Goal: Answer question/provide support: Share knowledge or assist other users

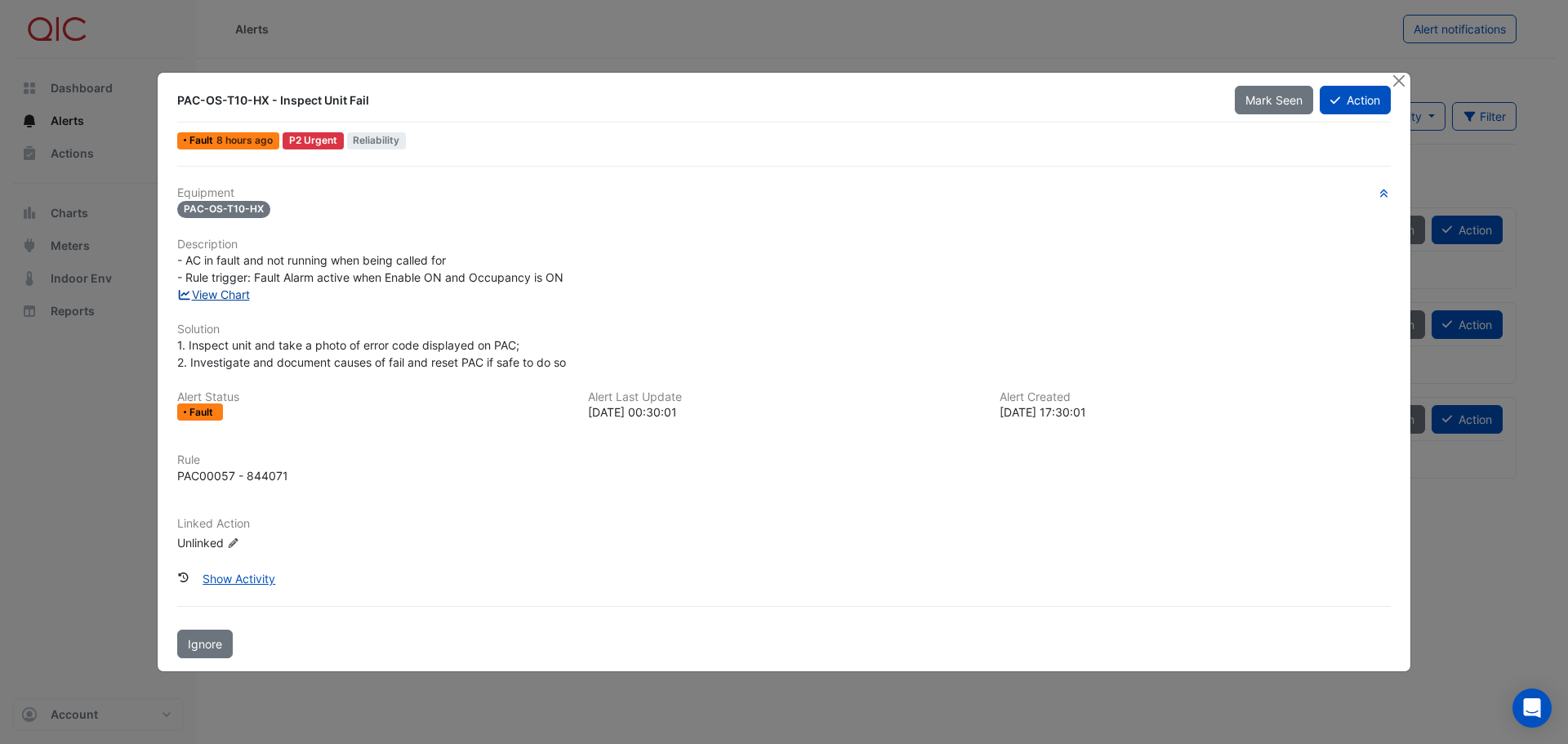
click at [234, 297] on link "View Chart" at bounding box center [213, 294] width 72 height 14
click at [1349, 107] on button "Action" at bounding box center [1355, 100] width 71 height 29
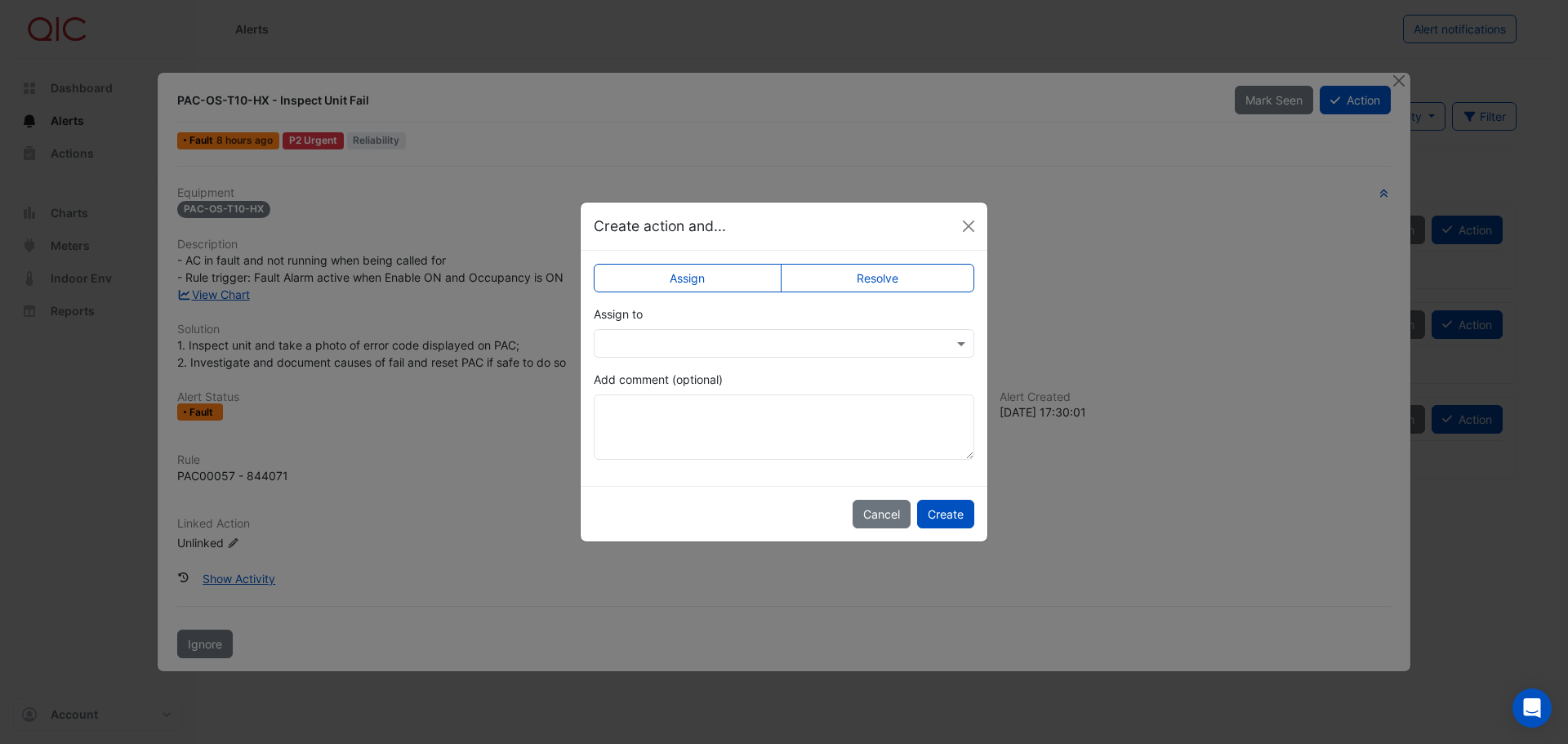
click at [719, 341] on input "text" at bounding box center [767, 344] width 330 height 17
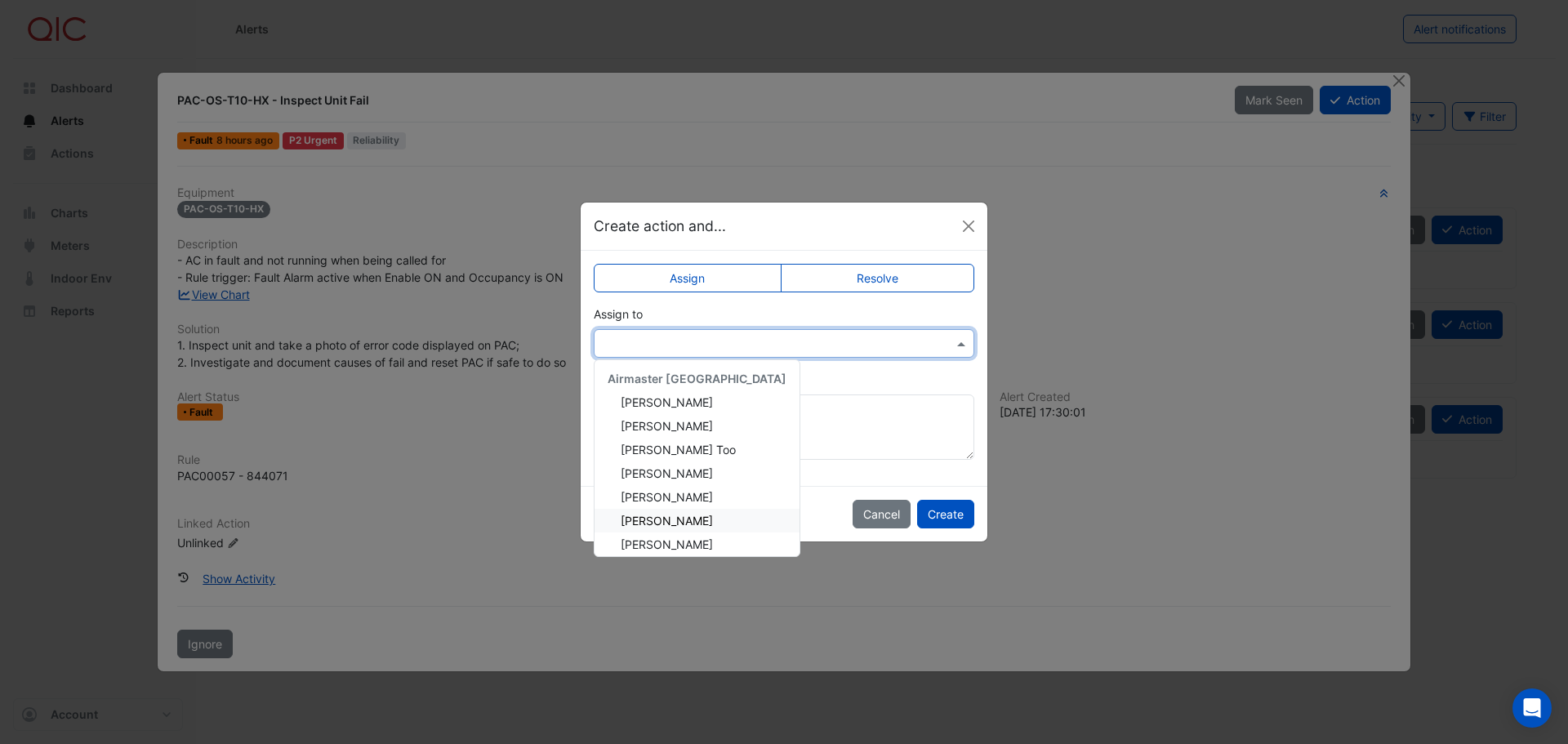
click at [673, 520] on span "[PERSON_NAME]" at bounding box center [666, 520] width 92 height 14
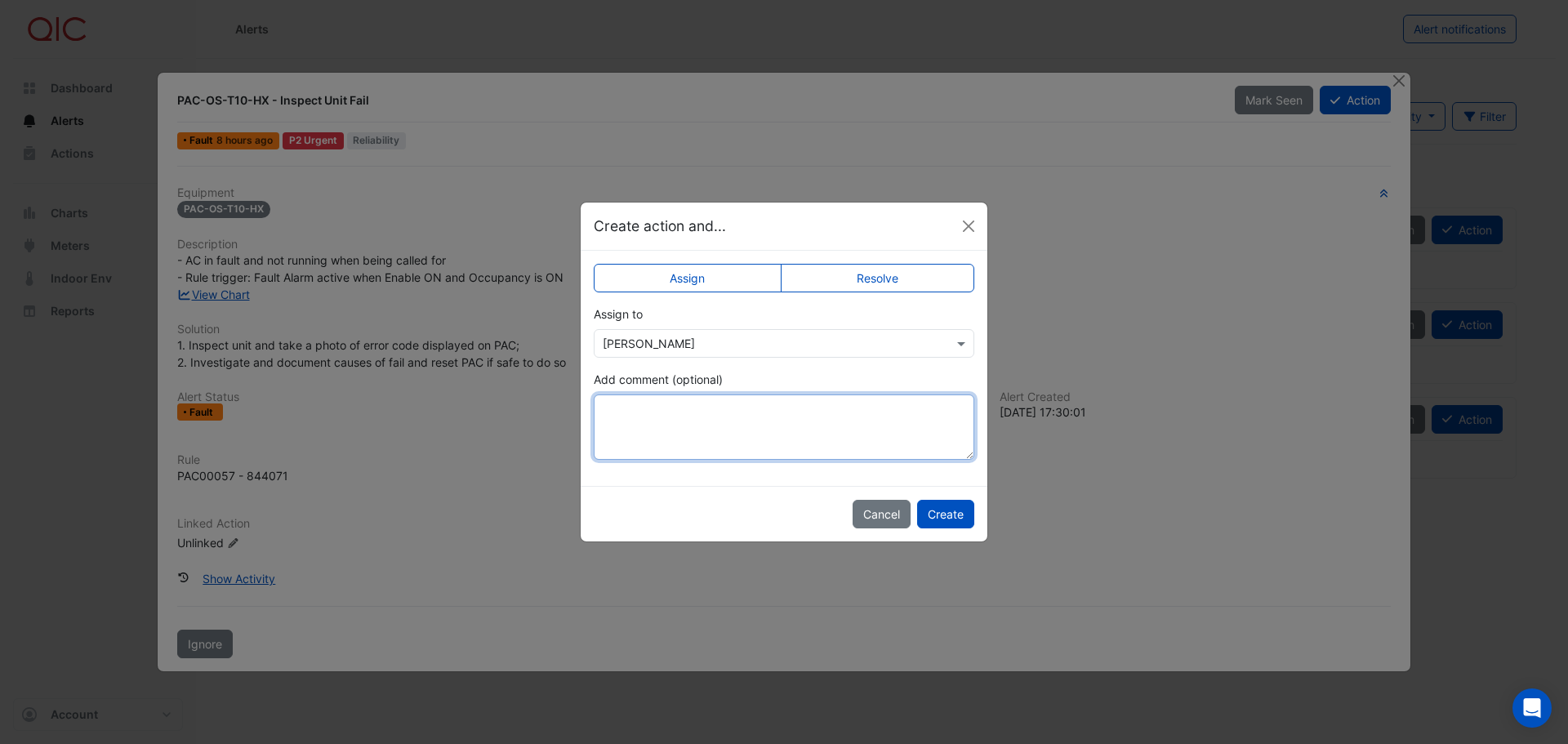
click at [684, 421] on textarea "Add comment (optional)" at bounding box center [784, 427] width 381 height 66
type textarea "**********"
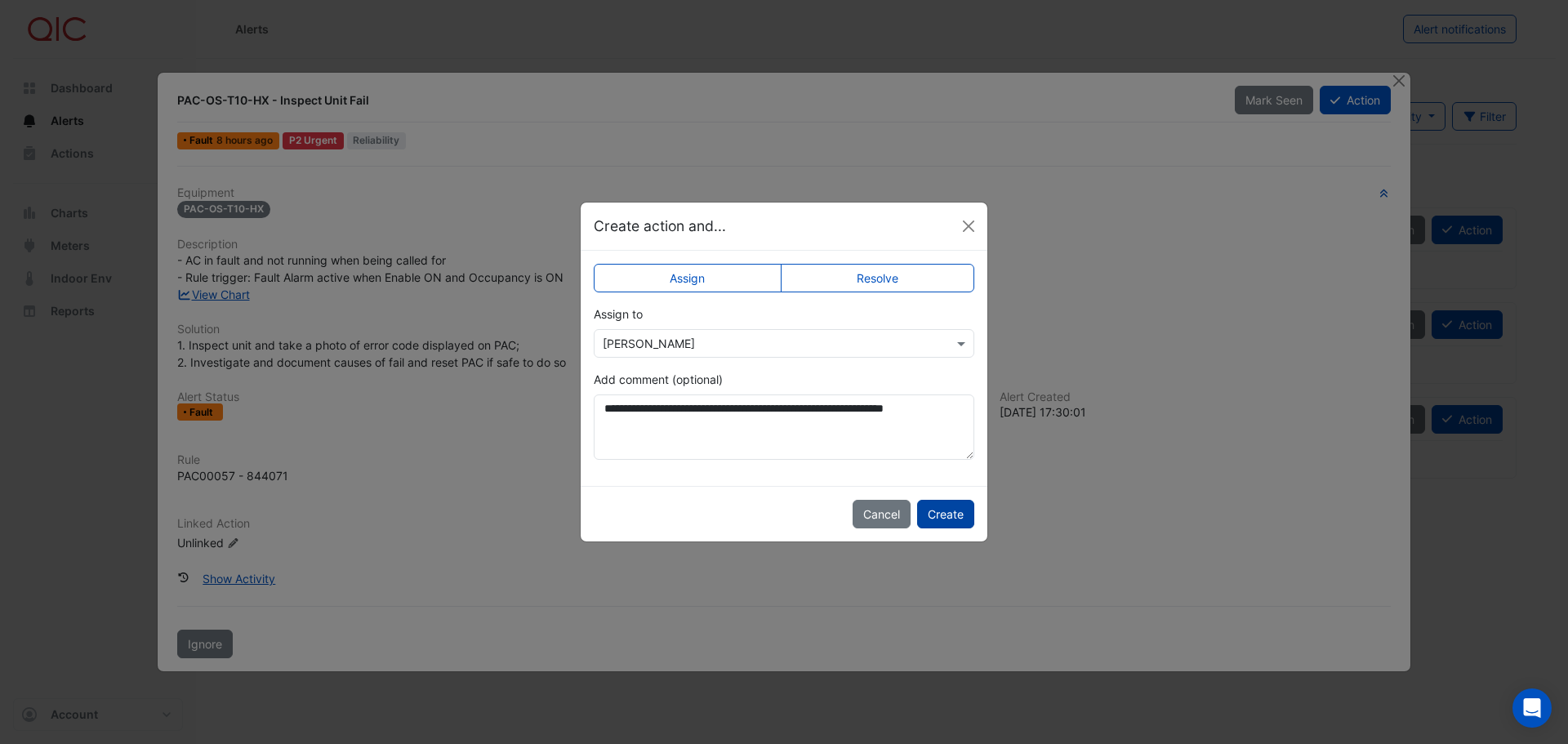
click at [933, 513] on button "Create" at bounding box center [946, 514] width 57 height 29
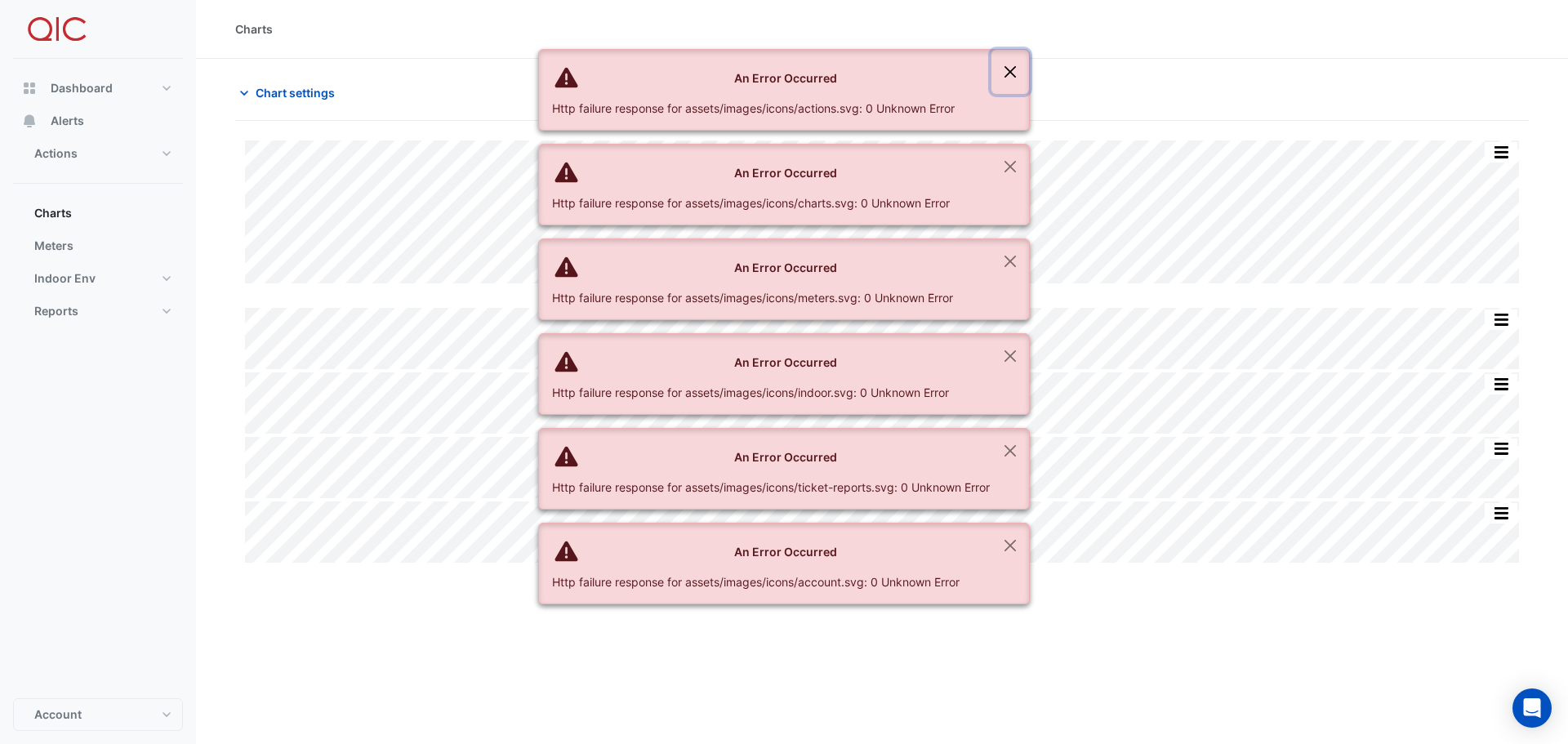
click at [1017, 69] on button "Close" at bounding box center [1009, 71] width 37 height 44
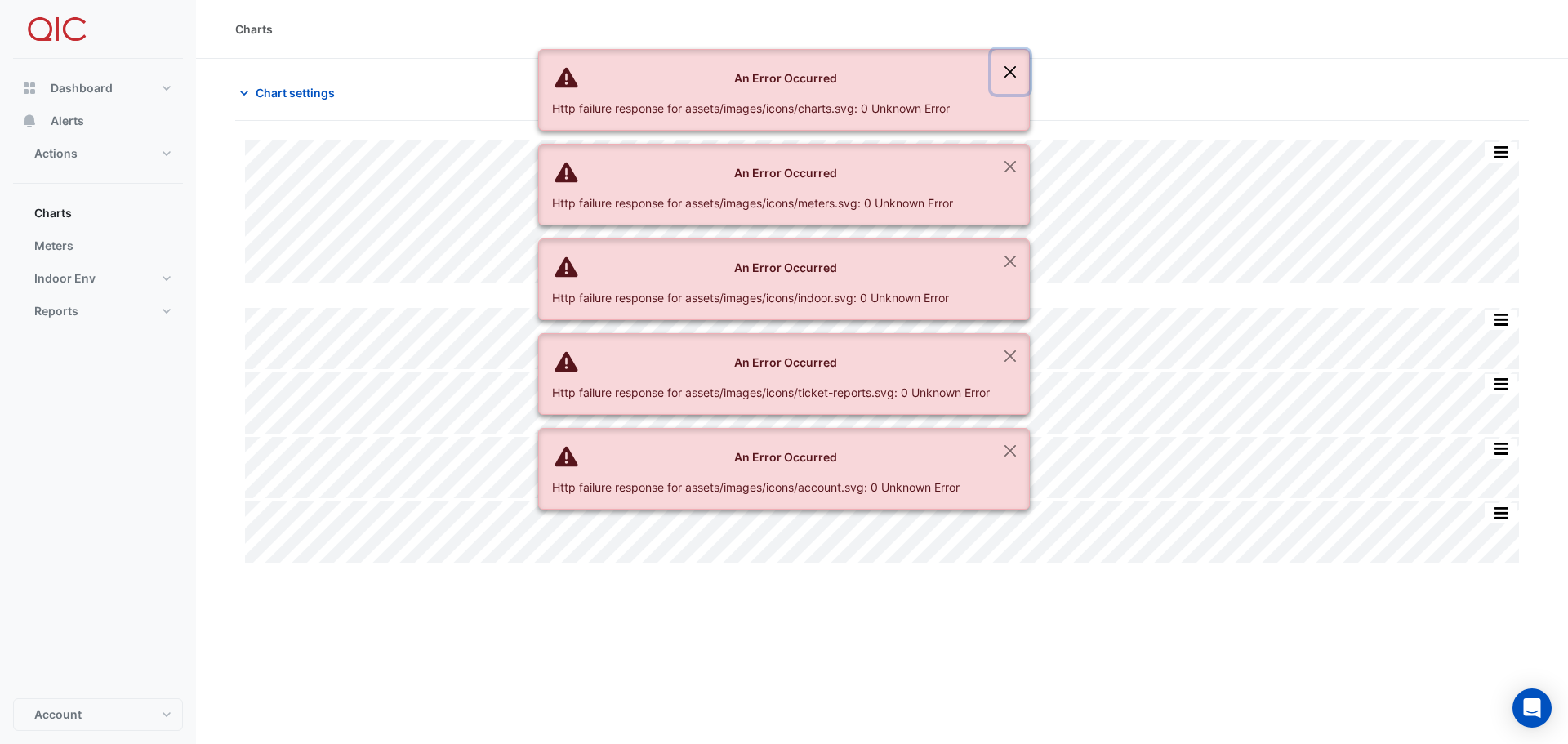
click at [1017, 69] on button "Close" at bounding box center [1009, 71] width 37 height 44
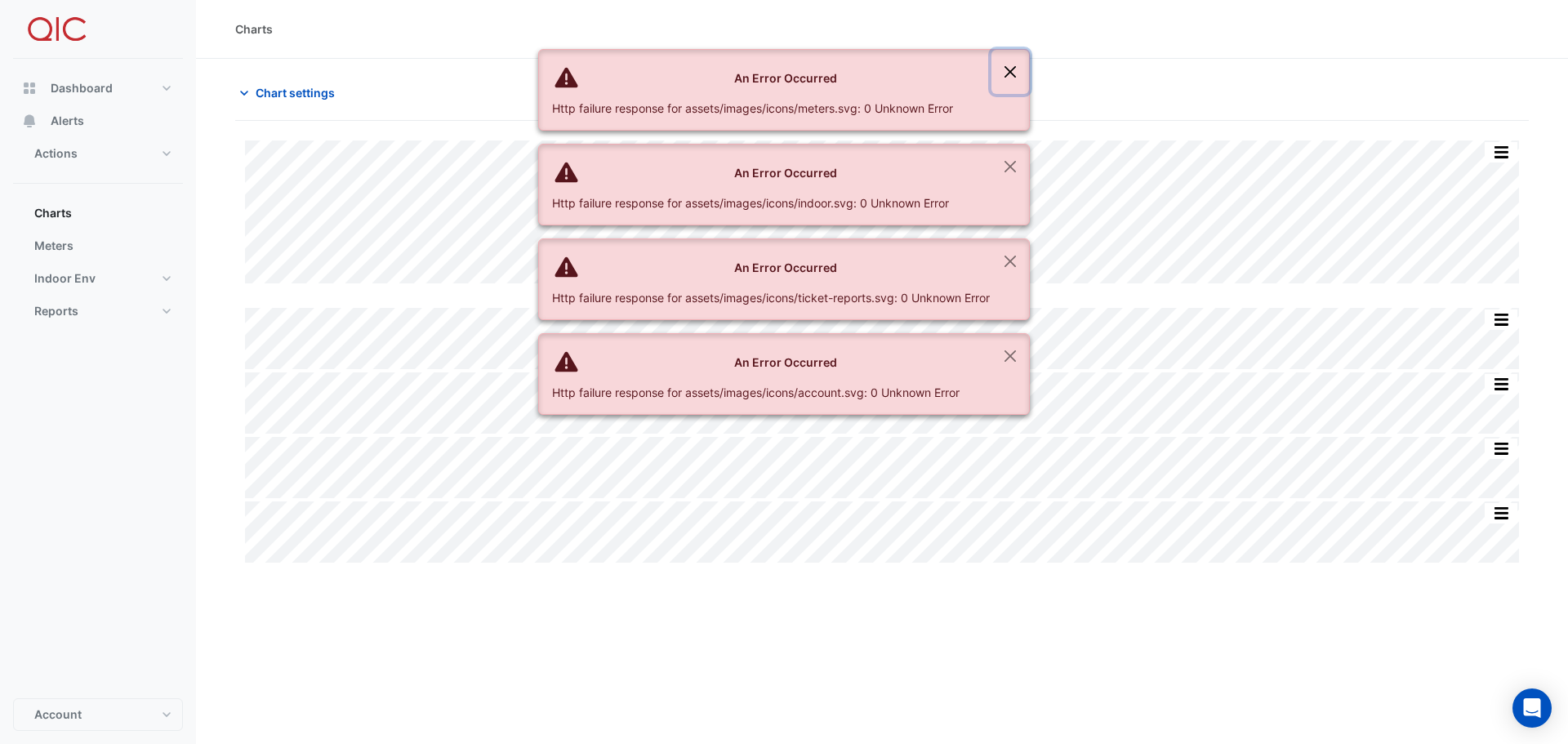
click at [1017, 69] on button "Close" at bounding box center [1009, 71] width 37 height 44
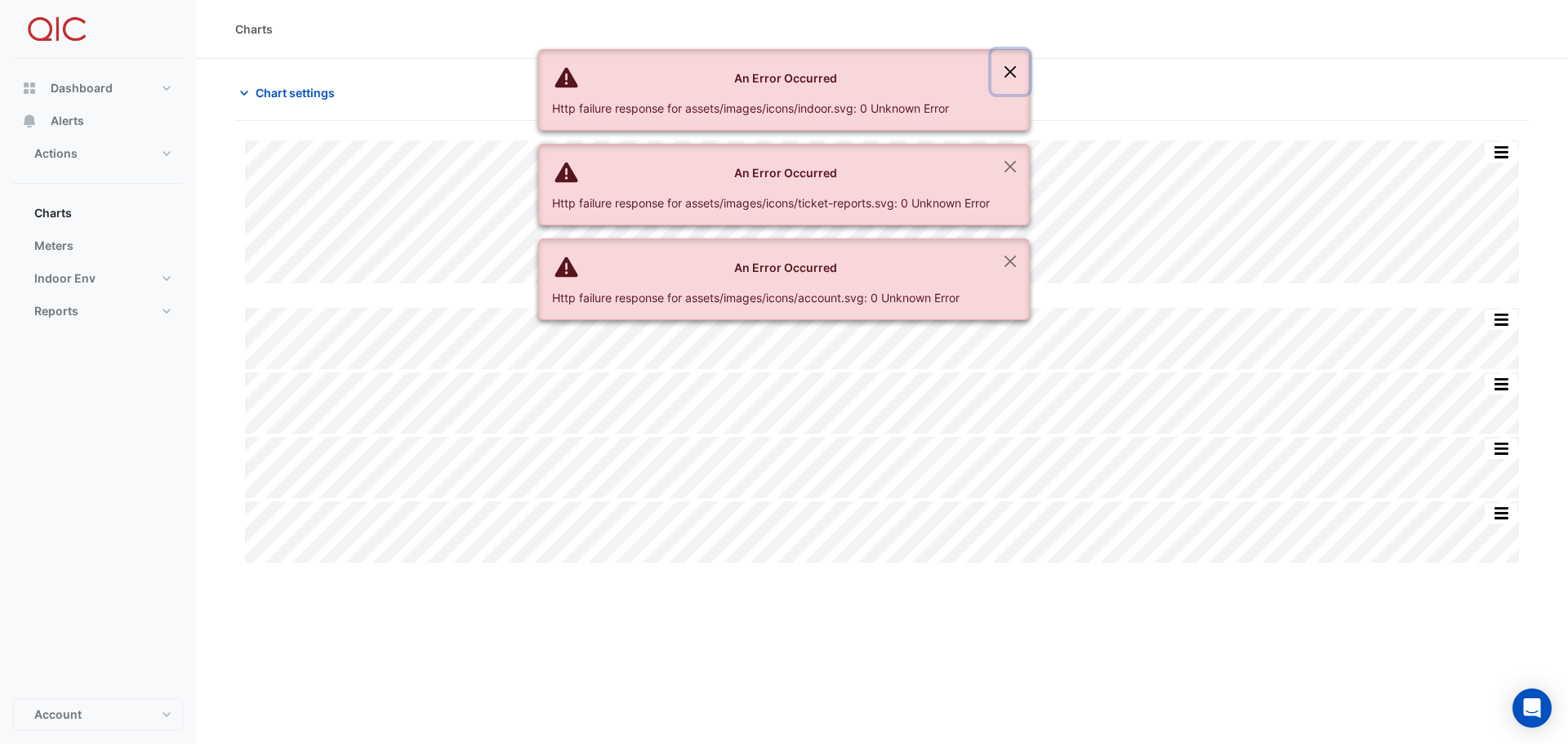
click at [1017, 69] on button "Close" at bounding box center [1009, 71] width 37 height 44
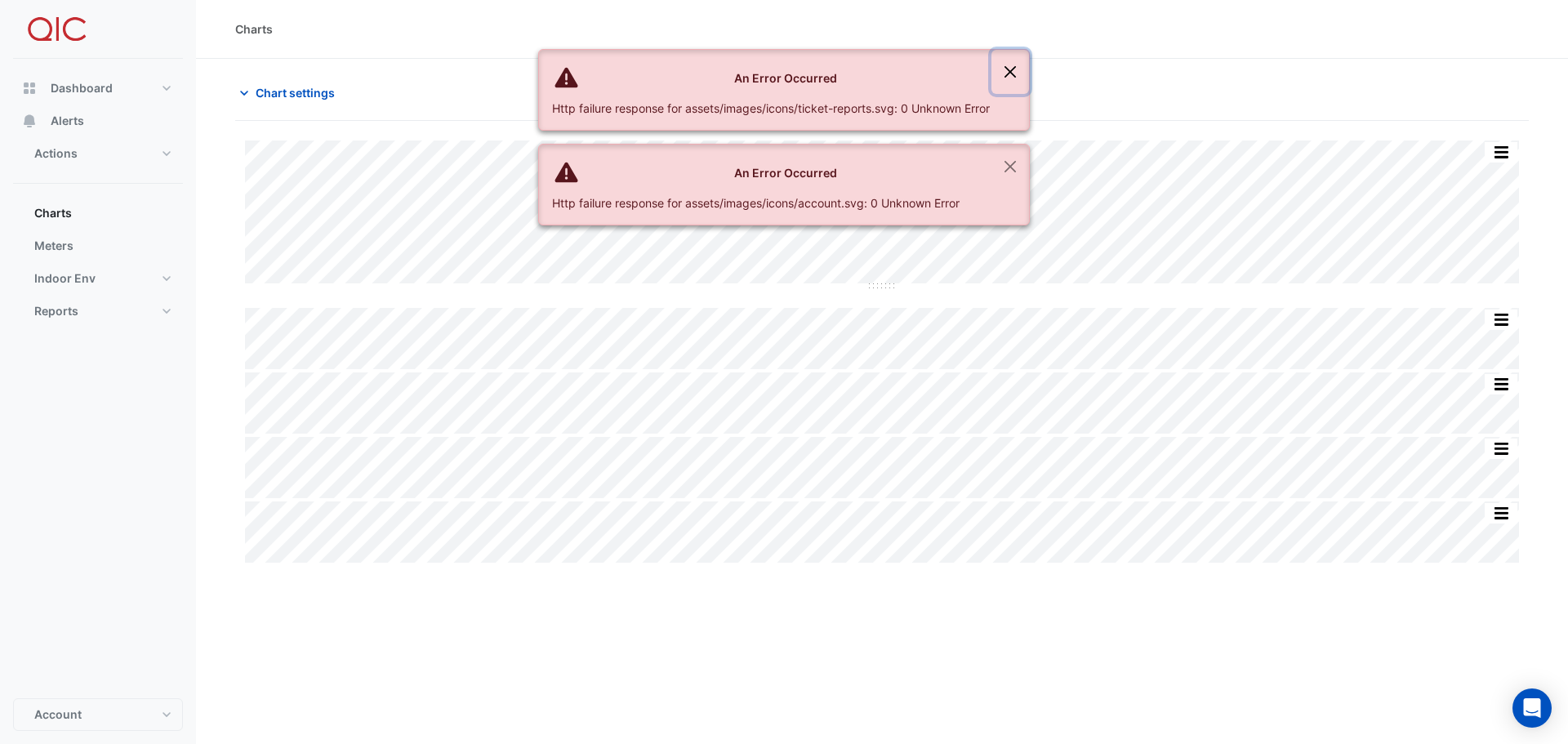
click at [1017, 69] on button "Close" at bounding box center [1009, 71] width 37 height 44
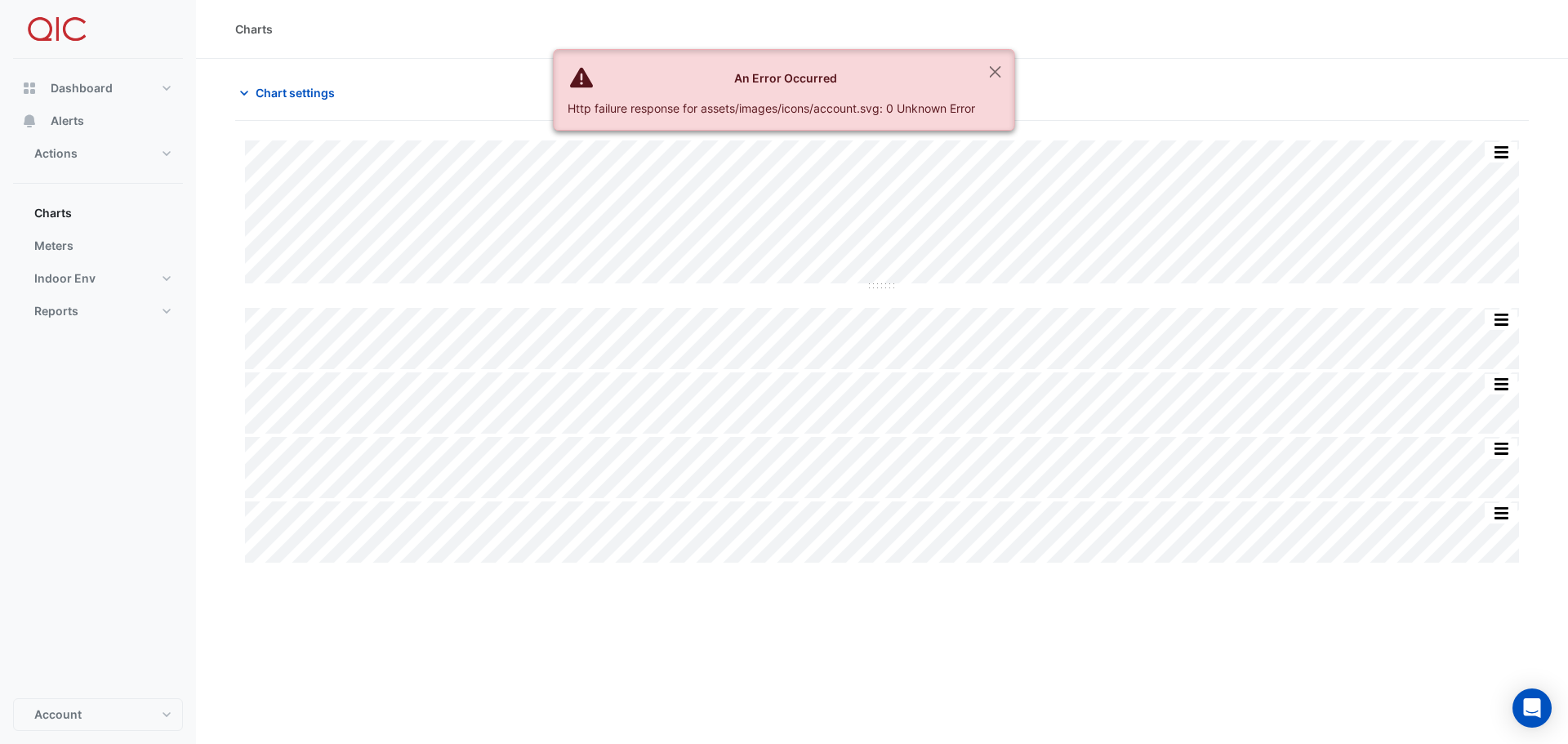
click at [1015, 69] on div "An Error Occurred Http failure response for assets/images/icons/account.svg: 0 …" at bounding box center [784, 89] width 461 height 82
click at [993, 69] on button "Close" at bounding box center [995, 71] width 37 height 44
